Goal: Information Seeking & Learning: Learn about a topic

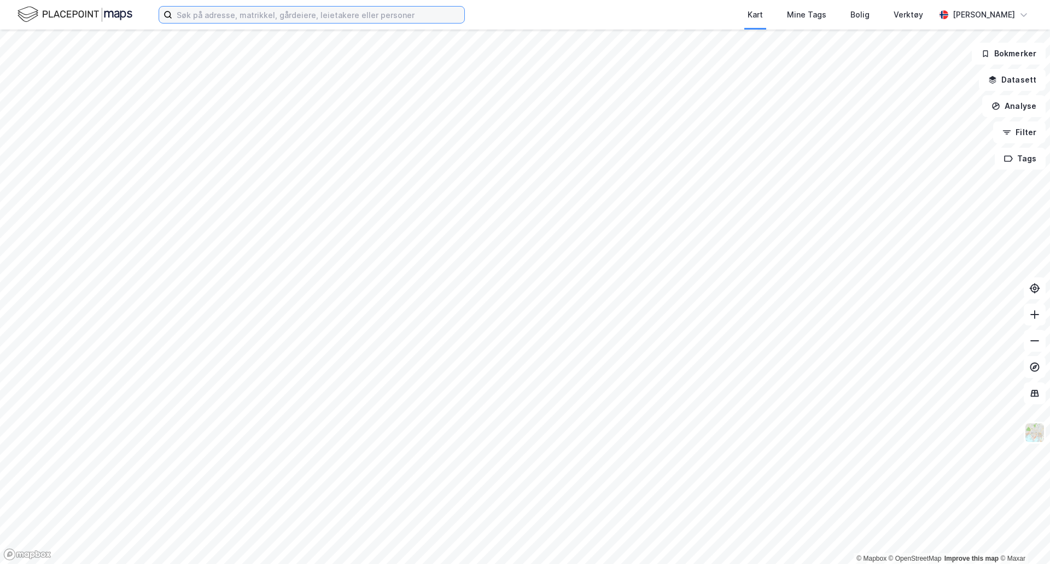
click at [212, 14] on input at bounding box center [318, 15] width 292 height 16
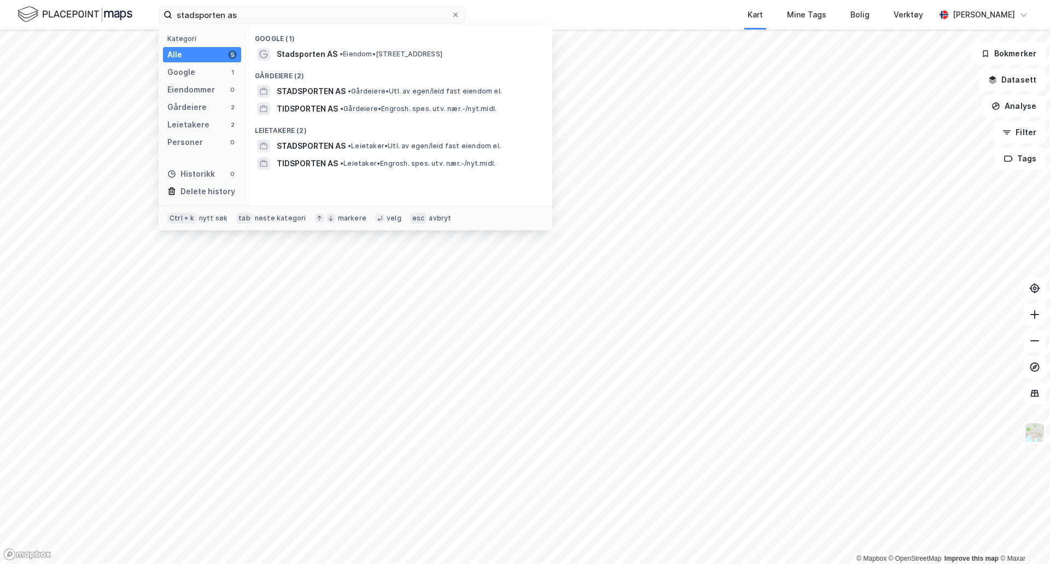
click at [442, 51] on span "• Eiendom • [STREET_ADDRESS]" at bounding box center [391, 54] width 103 height 9
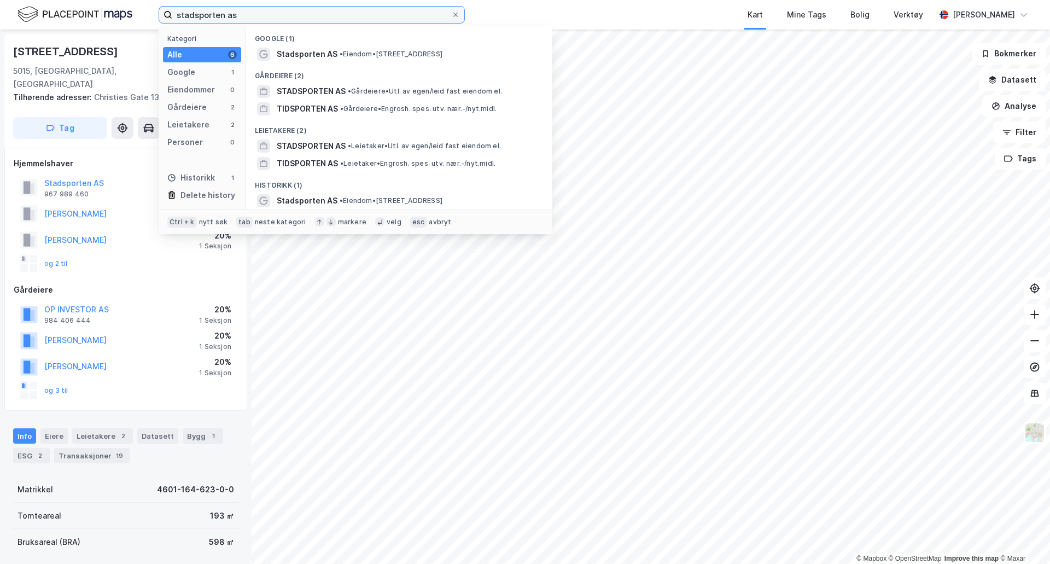
click at [211, 11] on input "stadsporten as" at bounding box center [311, 15] width 279 height 16
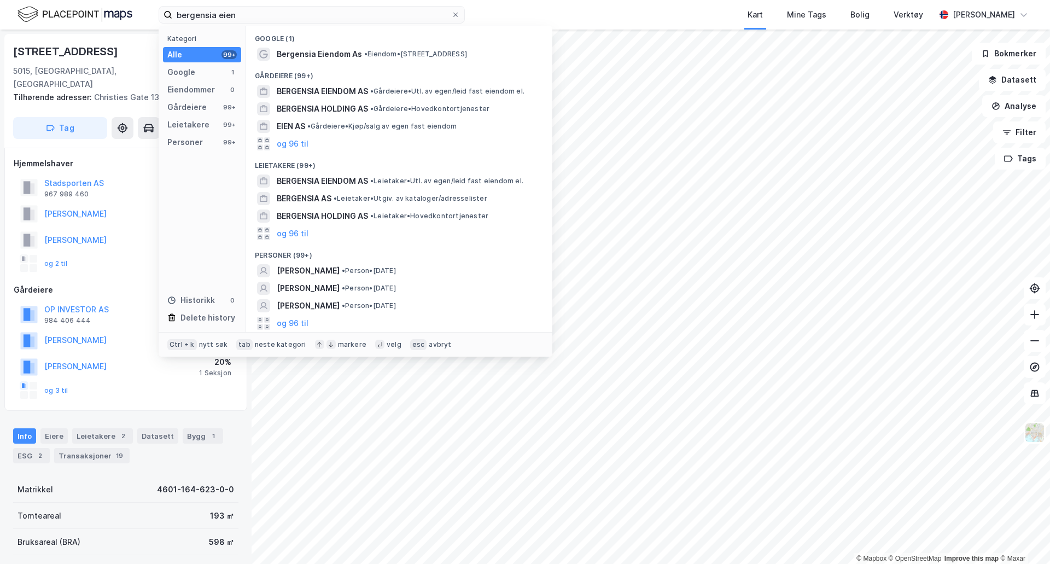
click at [306, 54] on span "Bergensia Eiendom As" at bounding box center [319, 54] width 85 height 13
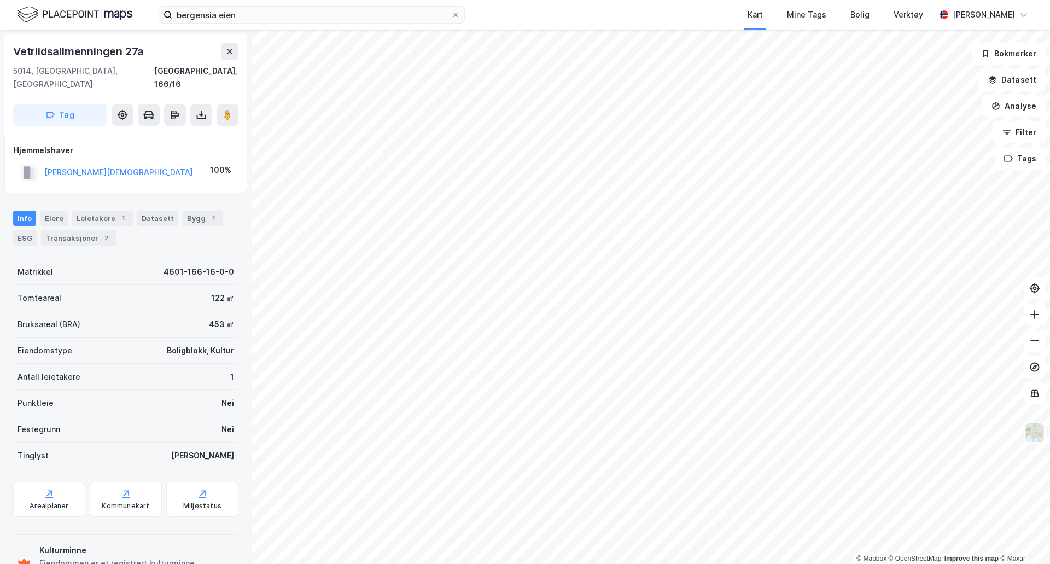
click at [261, 8] on label "bergensia eien" at bounding box center [312, 15] width 306 height 18
click at [261, 8] on input "bergensia eien" at bounding box center [311, 15] width 279 height 16
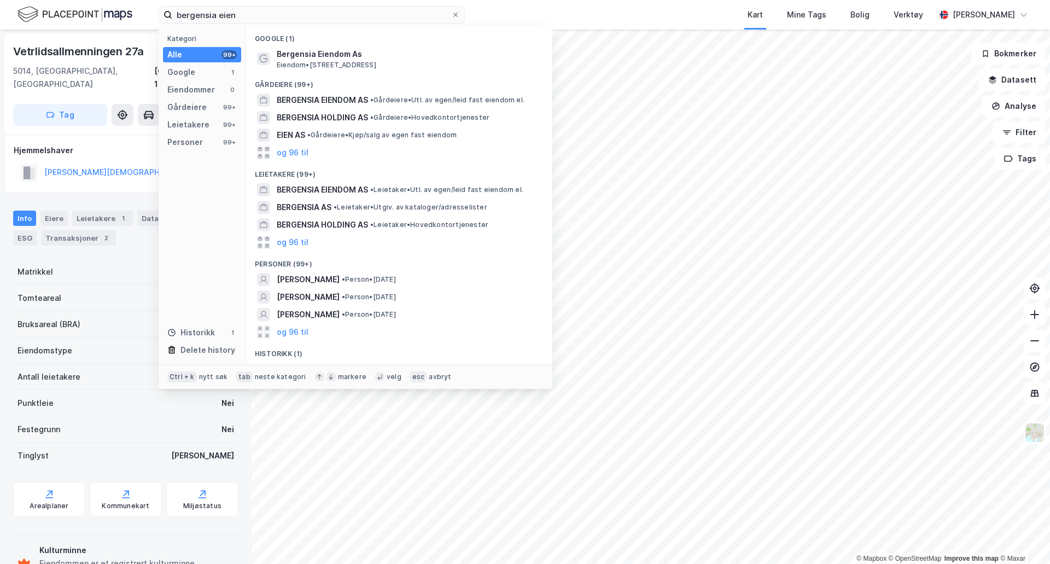
click at [373, 101] on span "•" at bounding box center [371, 100] width 3 height 8
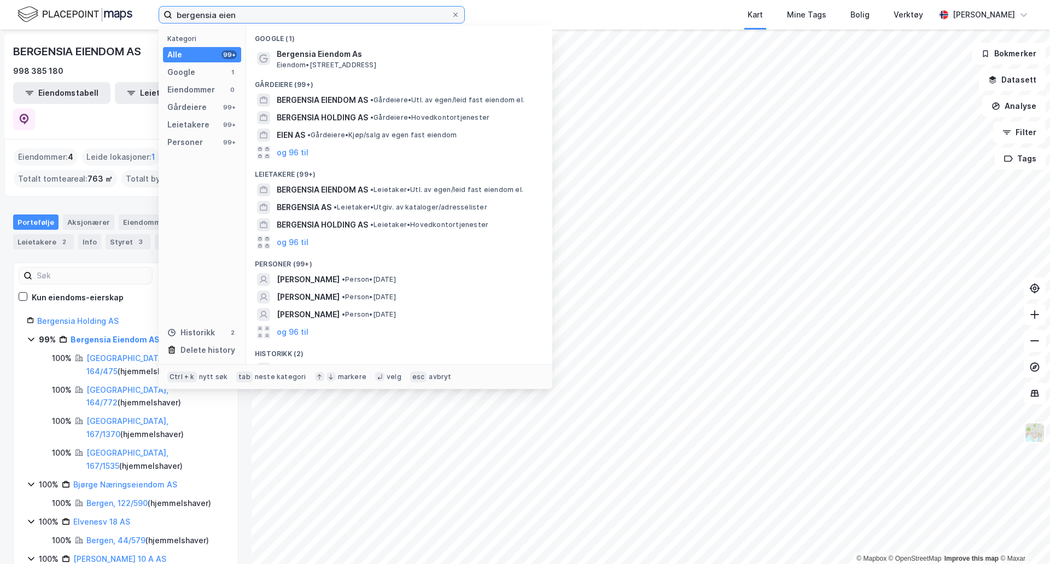
click at [278, 13] on input "bergensia eien" at bounding box center [311, 15] width 279 height 16
click at [335, 119] on span "BERGENSIA HOLDING AS" at bounding box center [322, 117] width 91 height 13
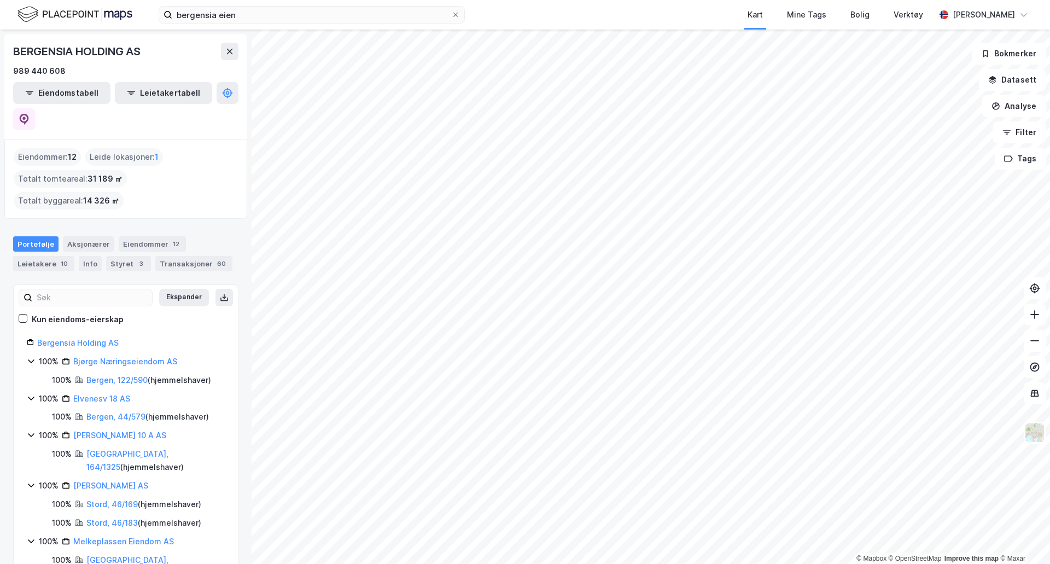
click at [201, 256] on div "Transaksjoner 60" at bounding box center [193, 263] width 77 height 15
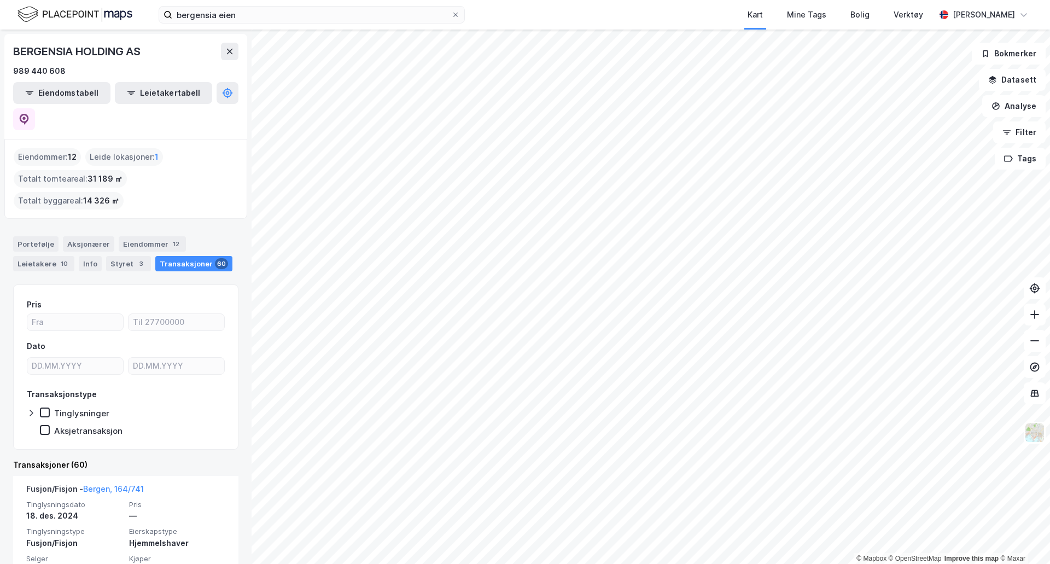
click at [29, 236] on div "Portefølje" at bounding box center [35, 243] width 45 height 15
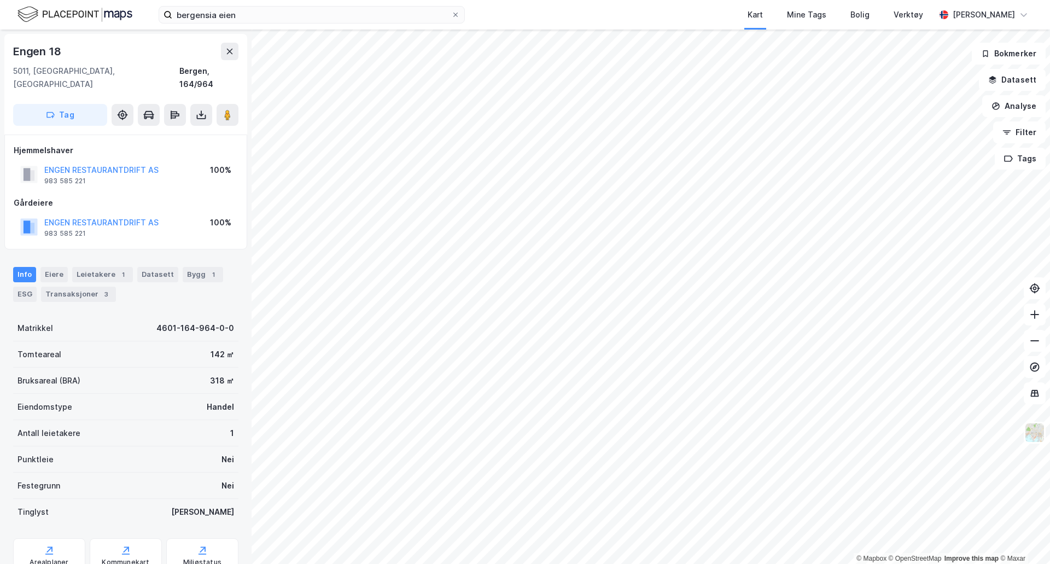
scroll to position [1, 0]
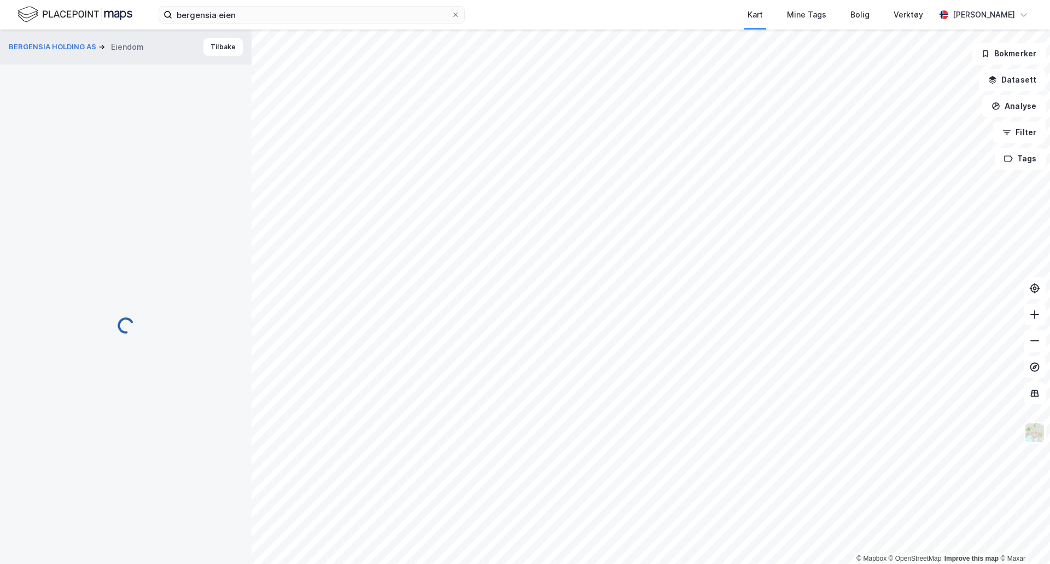
scroll to position [1, 0]
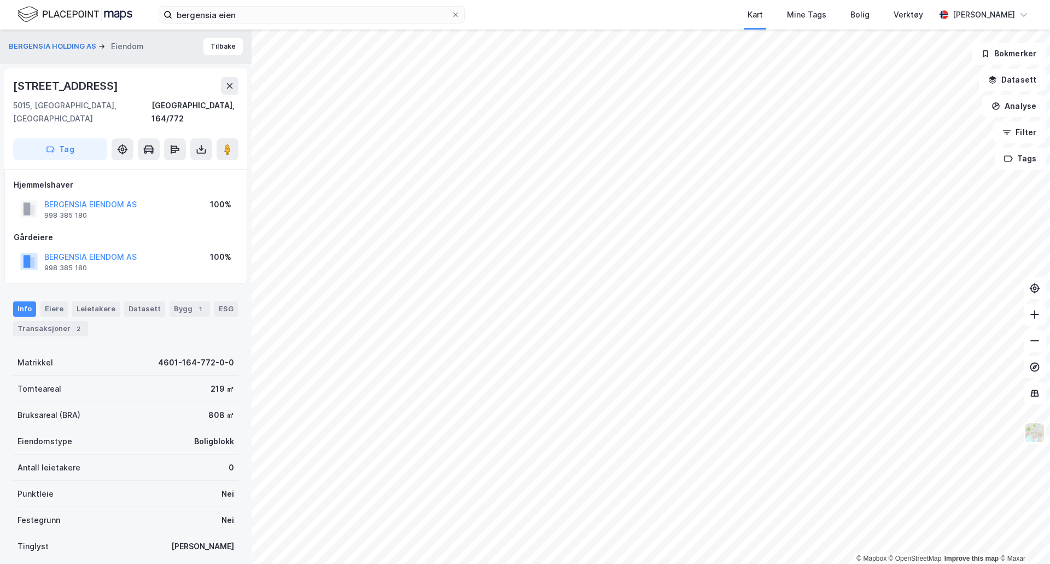
scroll to position [1, 0]
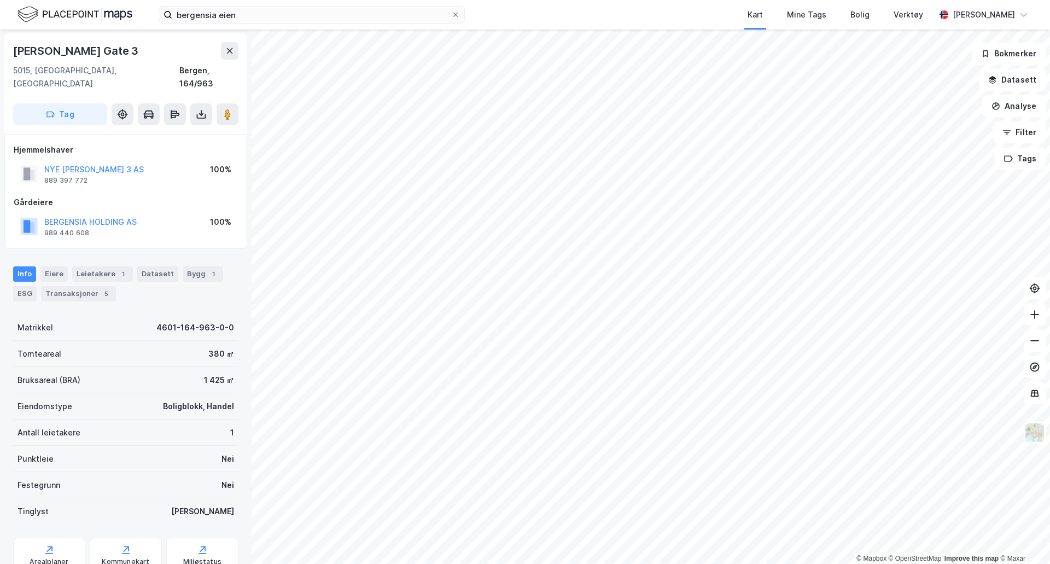
click at [0, 0] on button "BERGENSIA HOLDING AS" at bounding box center [0, 0] width 0 height 0
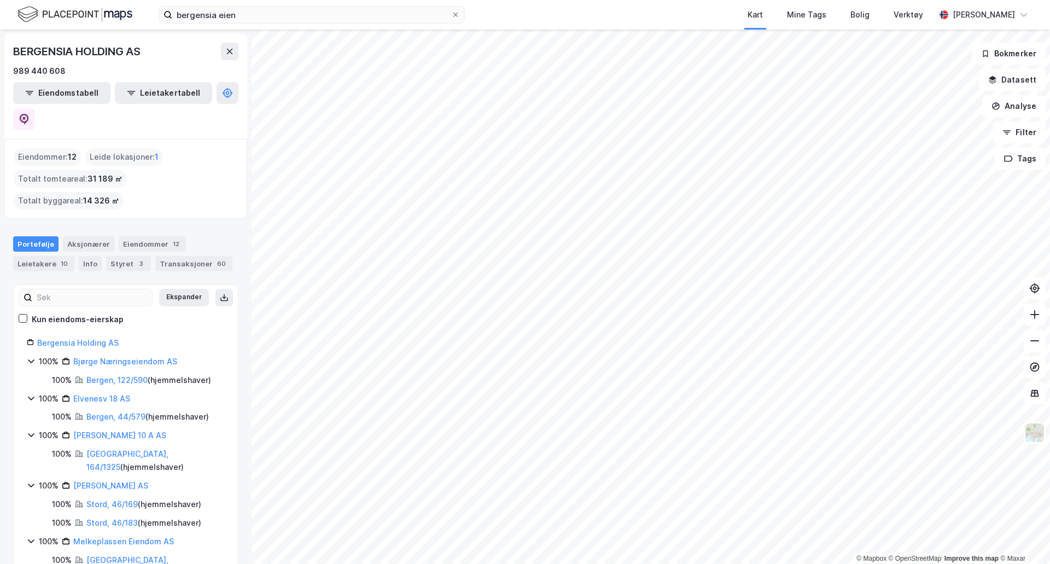
click at [65, 256] on div "Leietakere 10" at bounding box center [43, 263] width 61 height 15
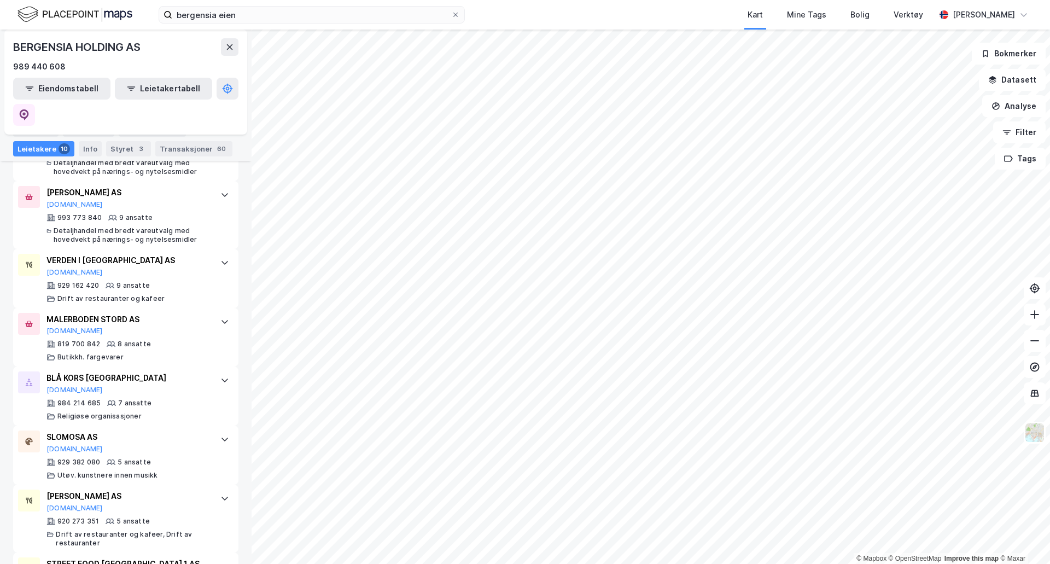
scroll to position [530, 0]
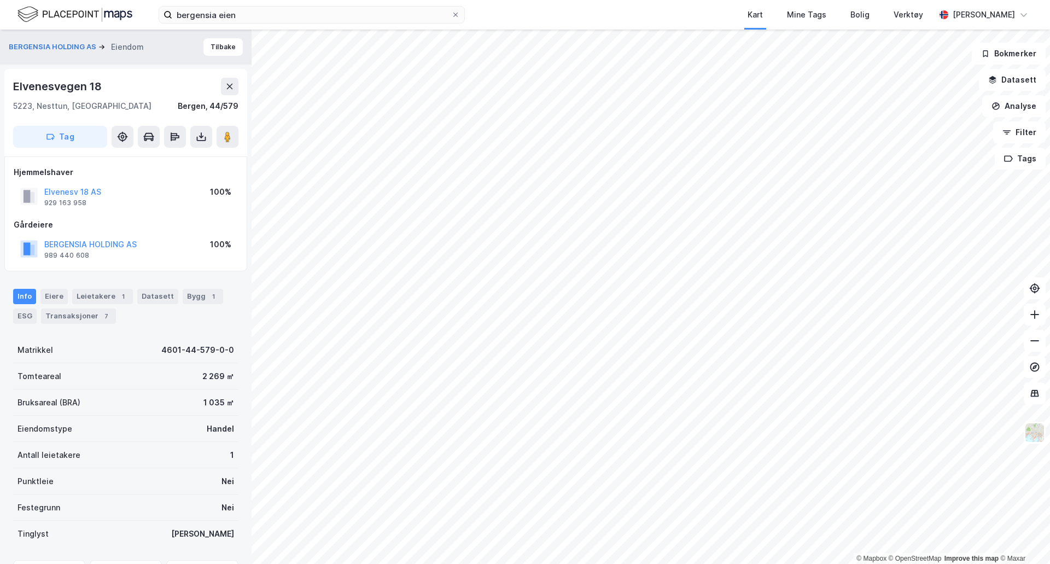
scroll to position [1, 0]
click at [210, 57] on div "BERGENSIA HOLDING AS [PERSON_NAME]" at bounding box center [126, 46] width 252 height 35
click at [210, 54] on button "Tilbake" at bounding box center [222, 47] width 39 height 18
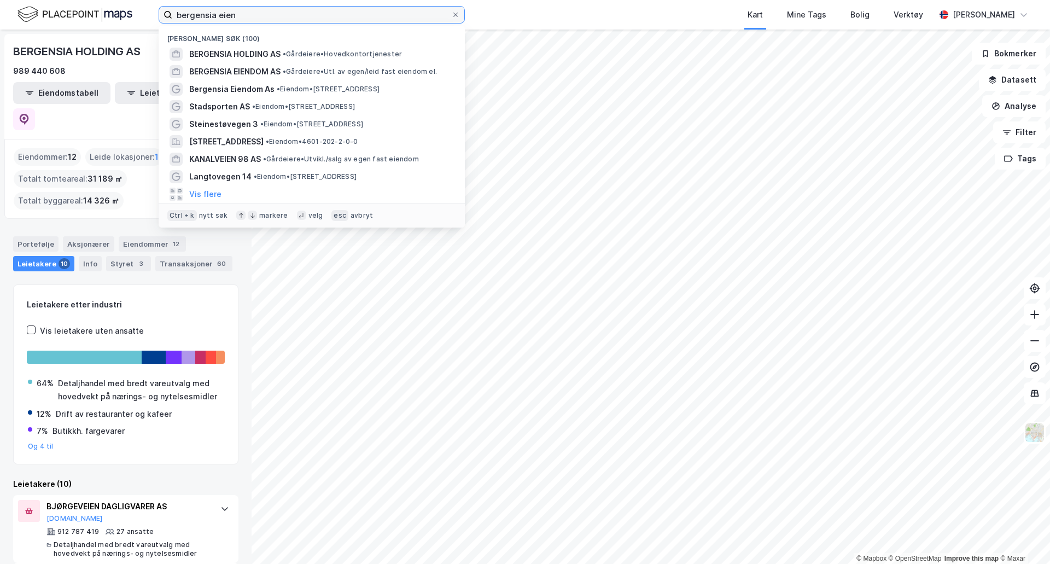
click at [260, 11] on input "bergensia eien" at bounding box center [311, 15] width 279 height 16
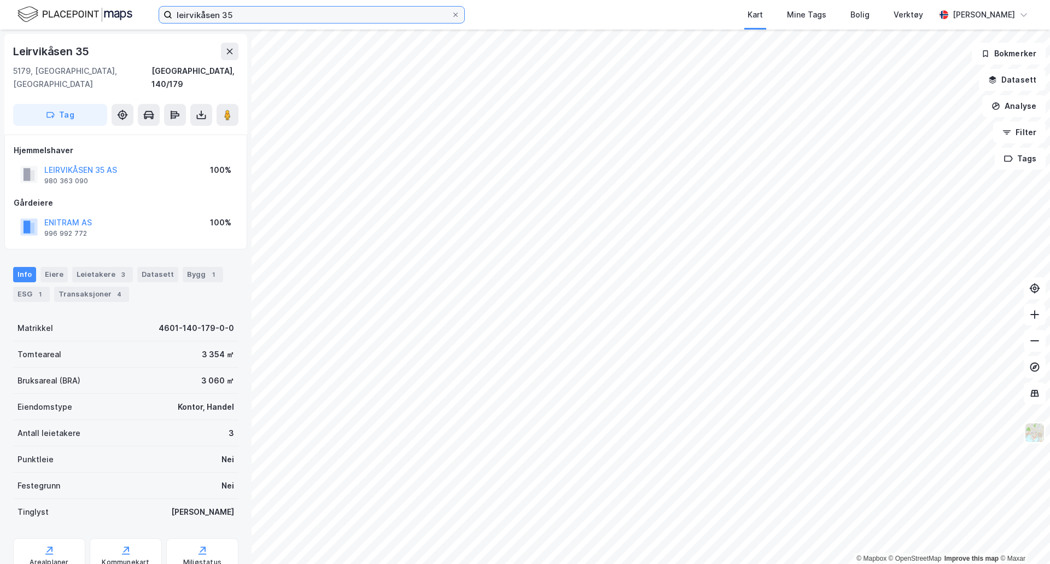
scroll to position [1, 0]
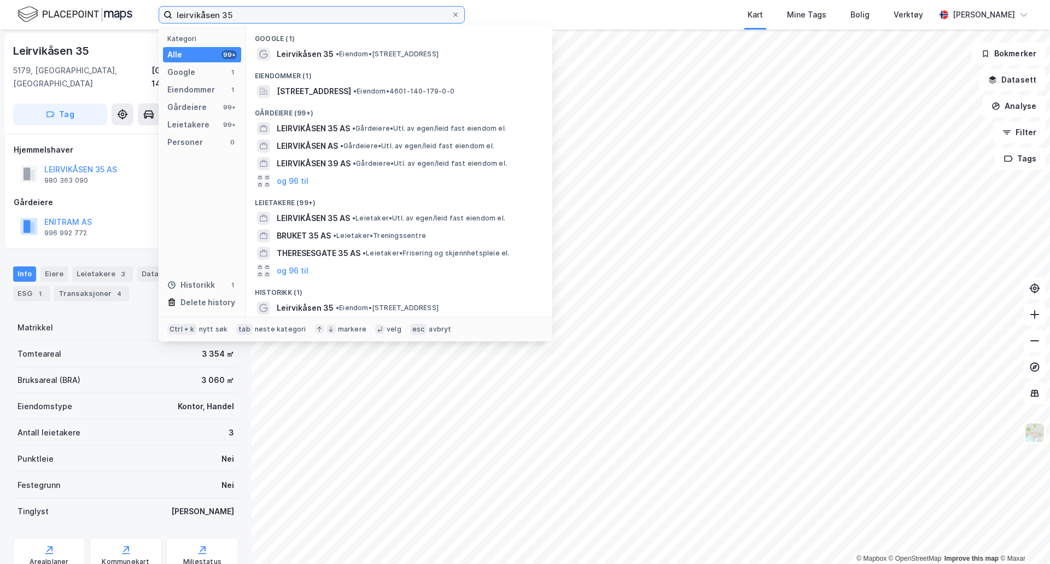
click at [317, 18] on input "leirvikåsen 35" at bounding box center [311, 15] width 279 height 16
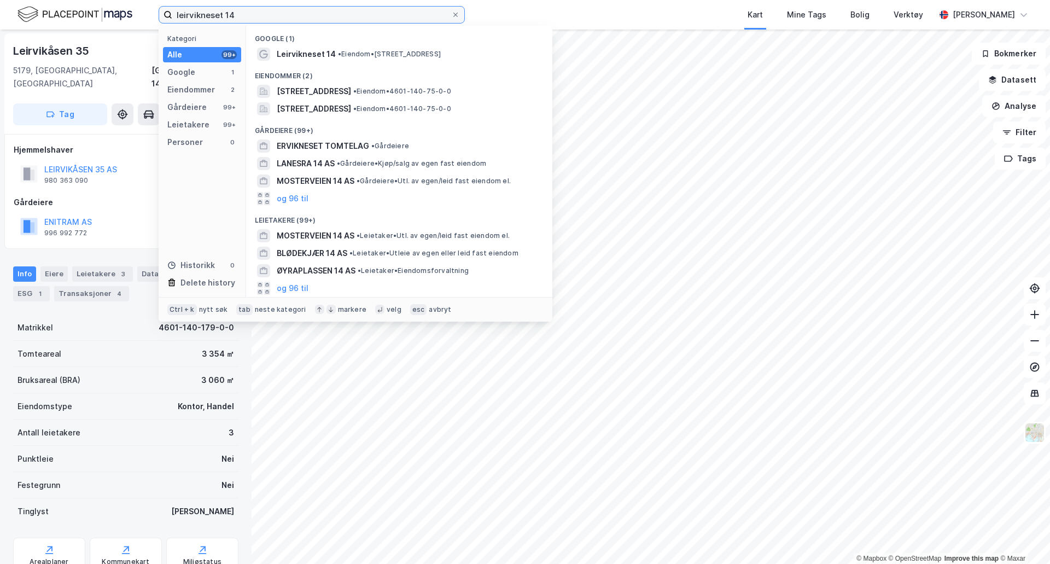
type input "leirvikneset 14"
click at [345, 50] on span "• Eiendom • [STREET_ADDRESS]" at bounding box center [389, 54] width 103 height 9
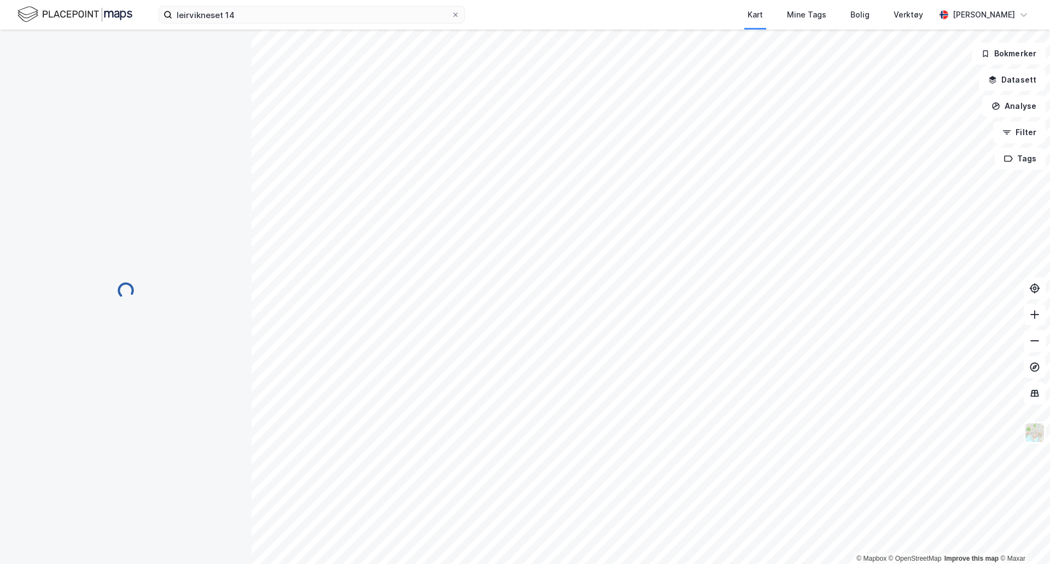
scroll to position [1, 0]
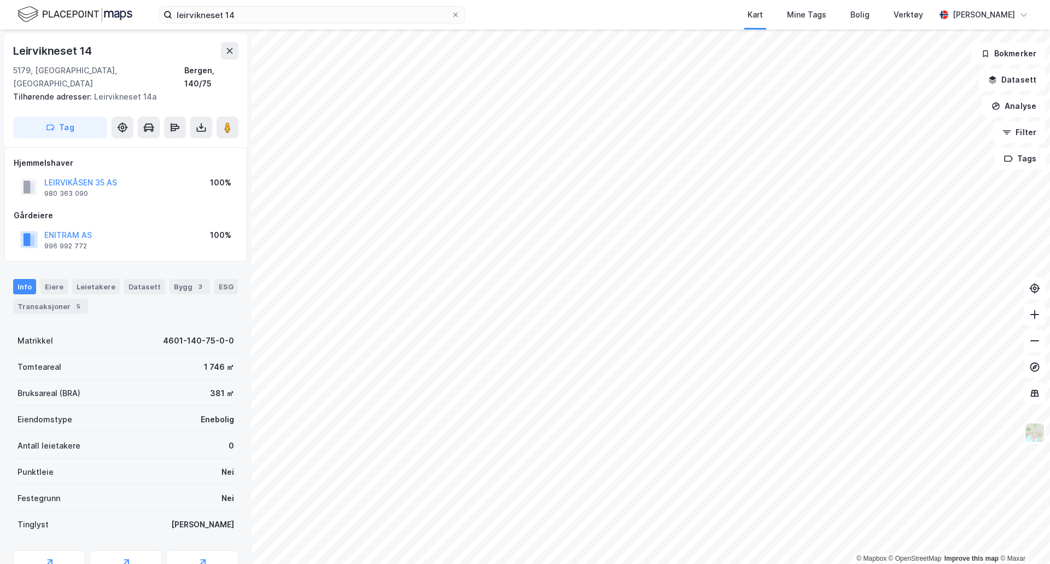
click at [201, 122] on icon at bounding box center [201, 127] width 11 height 11
click at [73, 301] on div "5" at bounding box center [78, 306] width 11 height 11
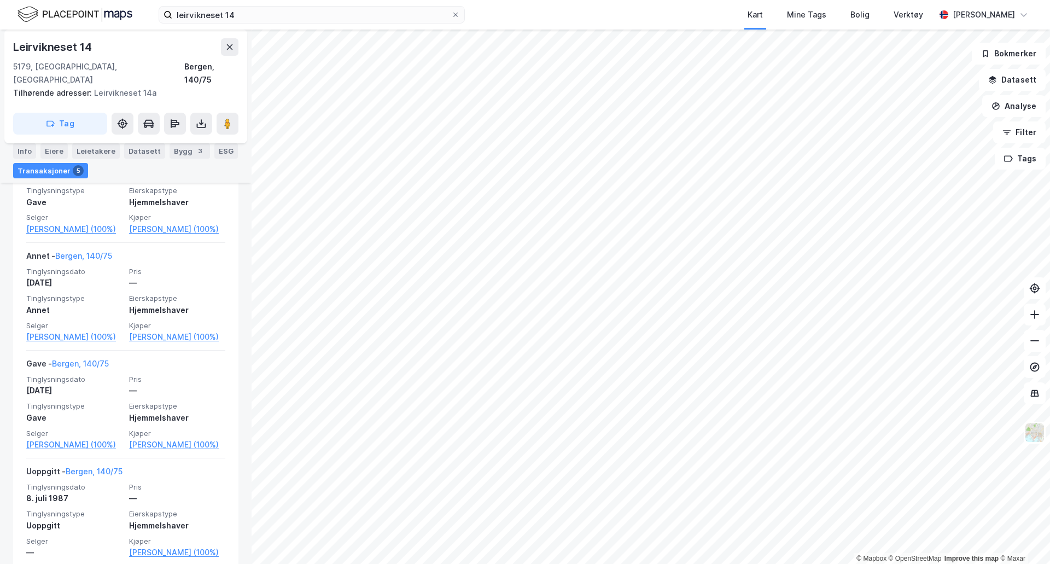
scroll to position [533, 0]
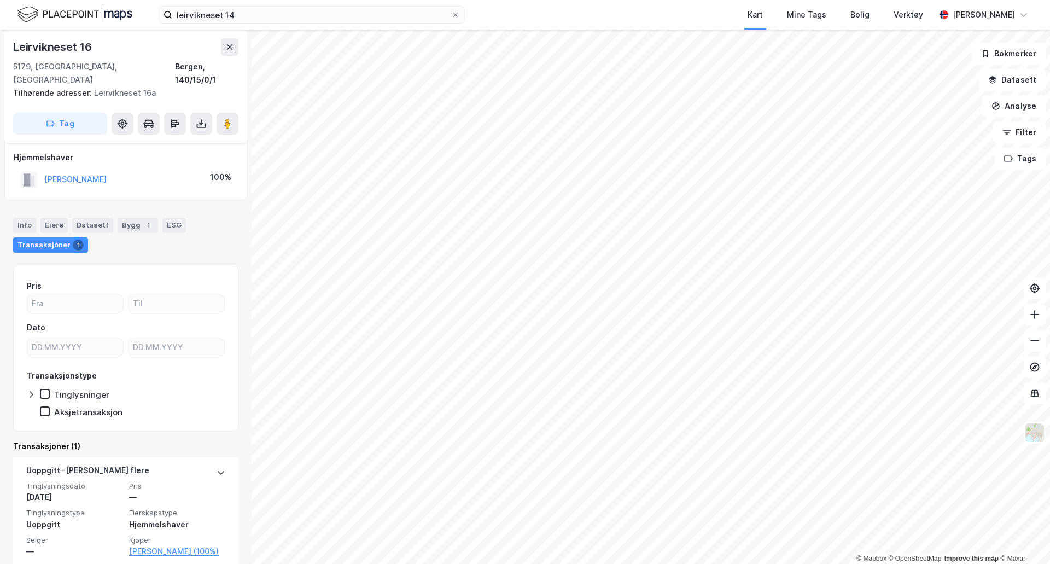
scroll to position [60, 0]
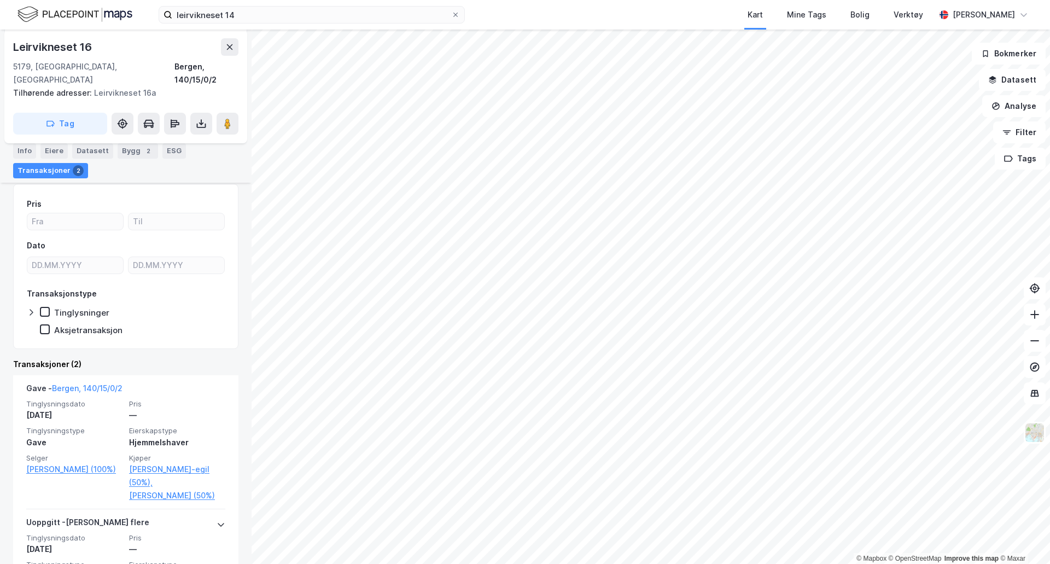
scroll to position [217, 0]
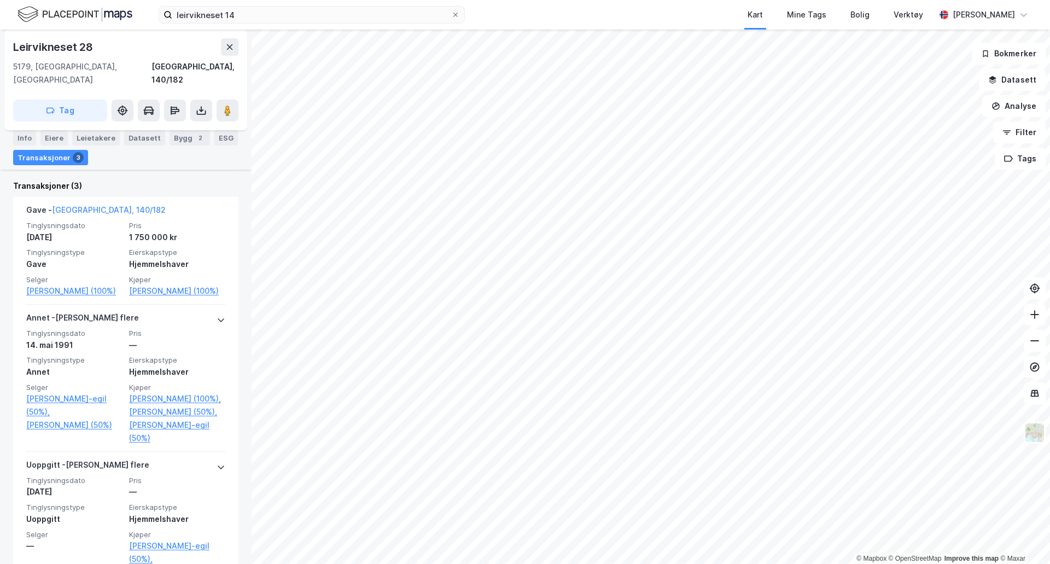
scroll to position [261, 0]
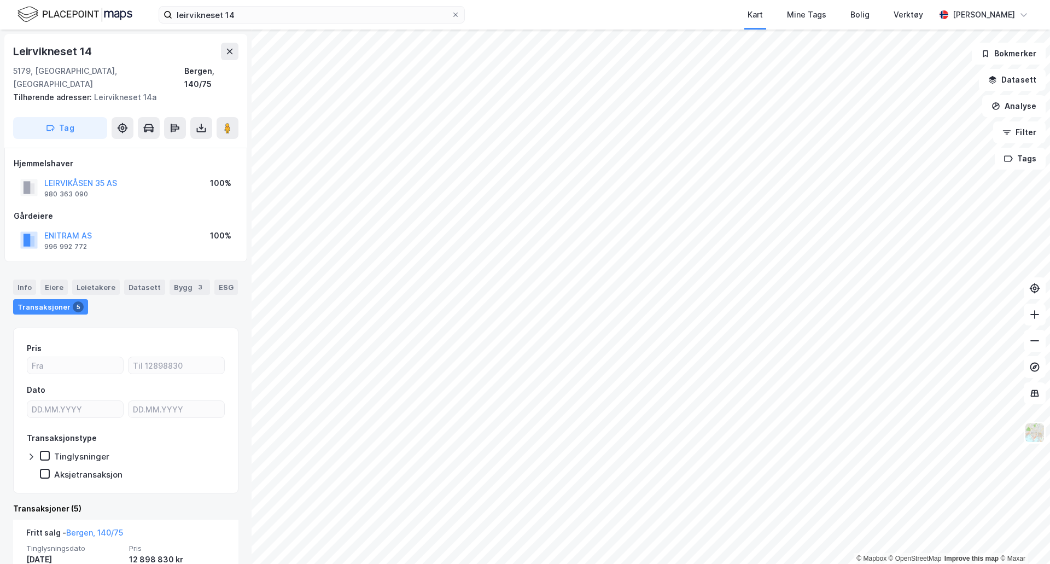
click at [25, 279] on div "Info" at bounding box center [24, 286] width 23 height 15
